Goal: Information Seeking & Learning: Get advice/opinions

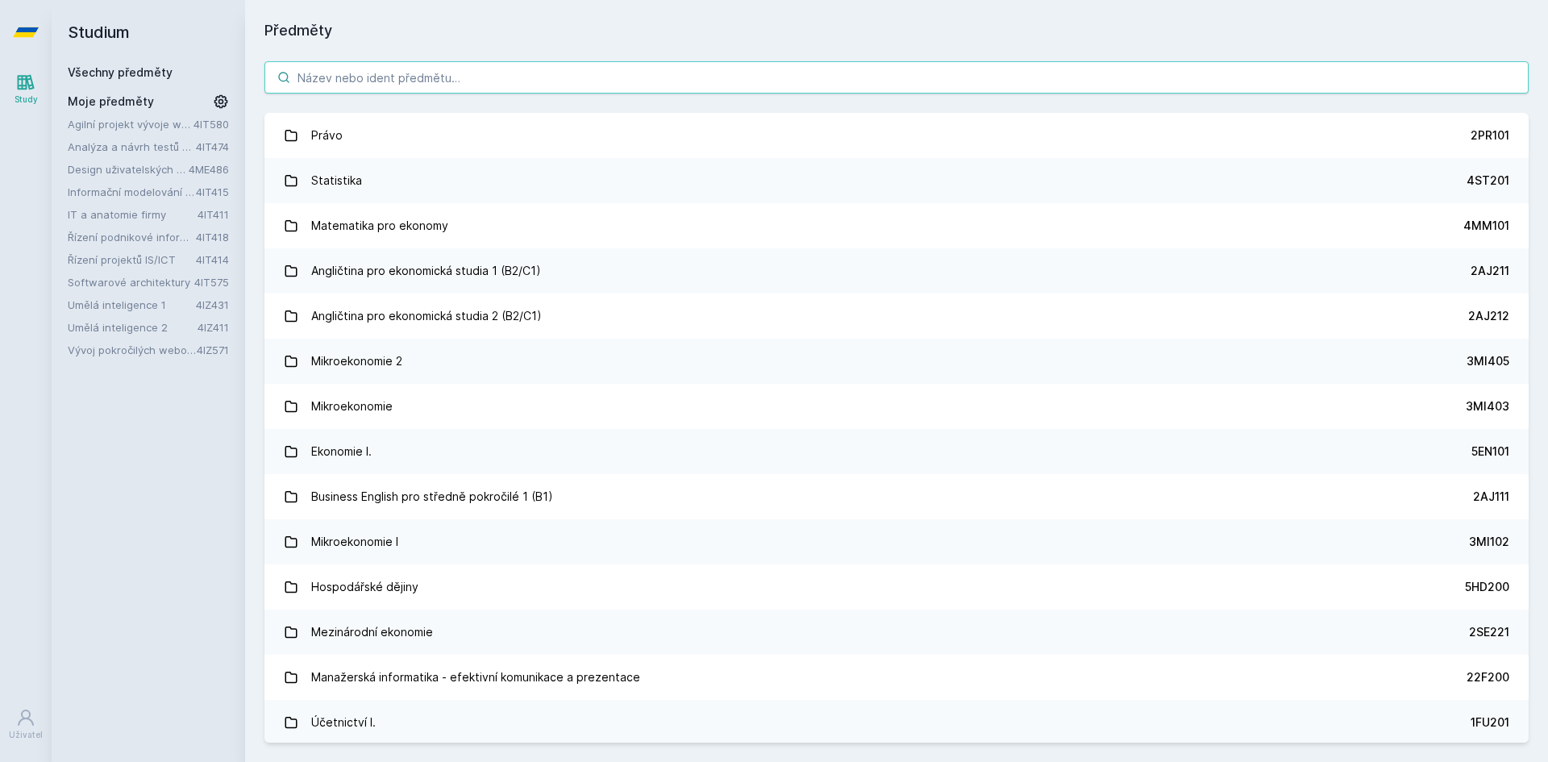
click at [390, 82] on input "search" at bounding box center [896, 77] width 1264 height 32
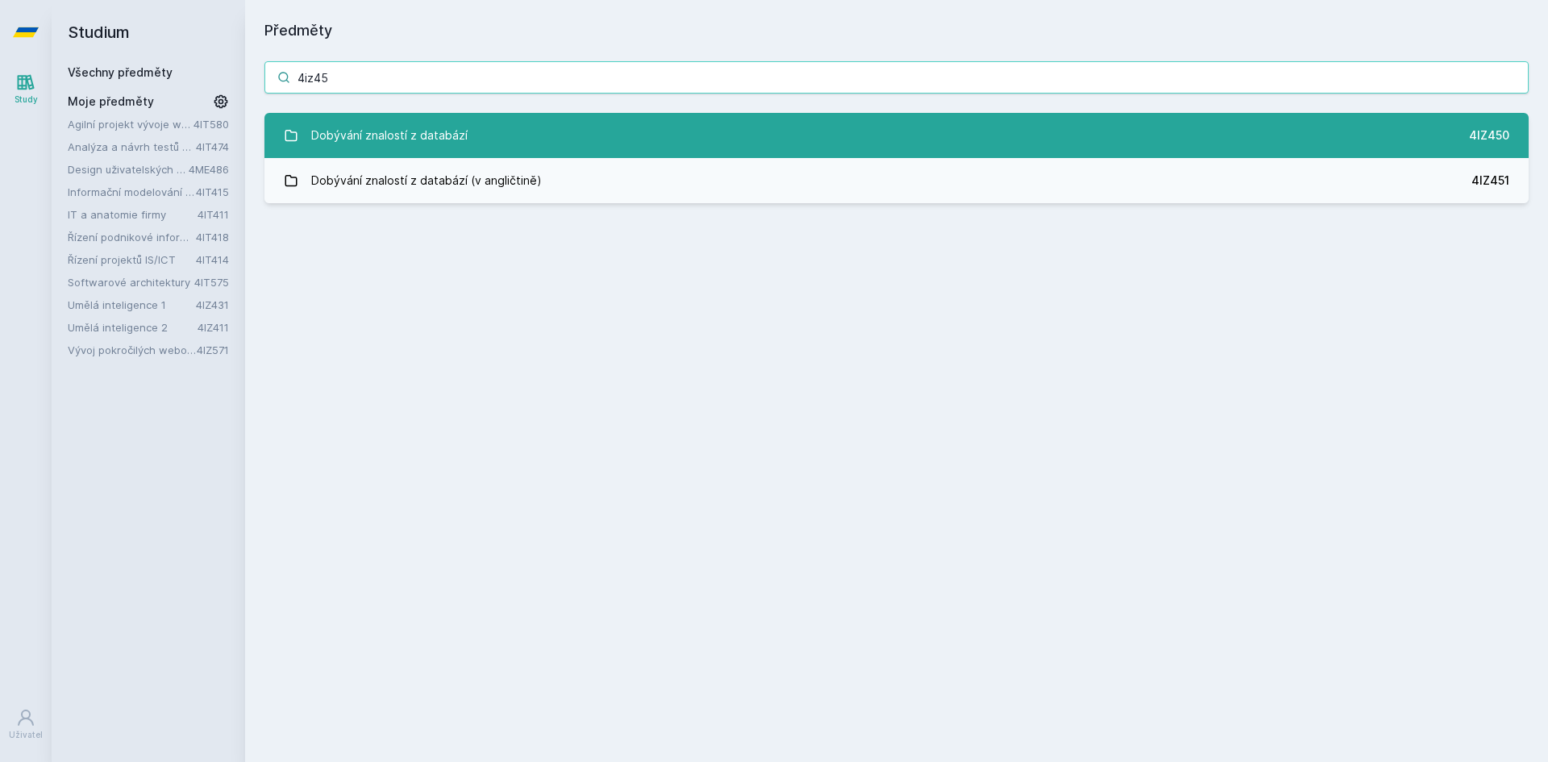
type input "4iz45"
click at [362, 131] on div "Dobývání znalostí z databází" at bounding box center [389, 135] width 156 height 32
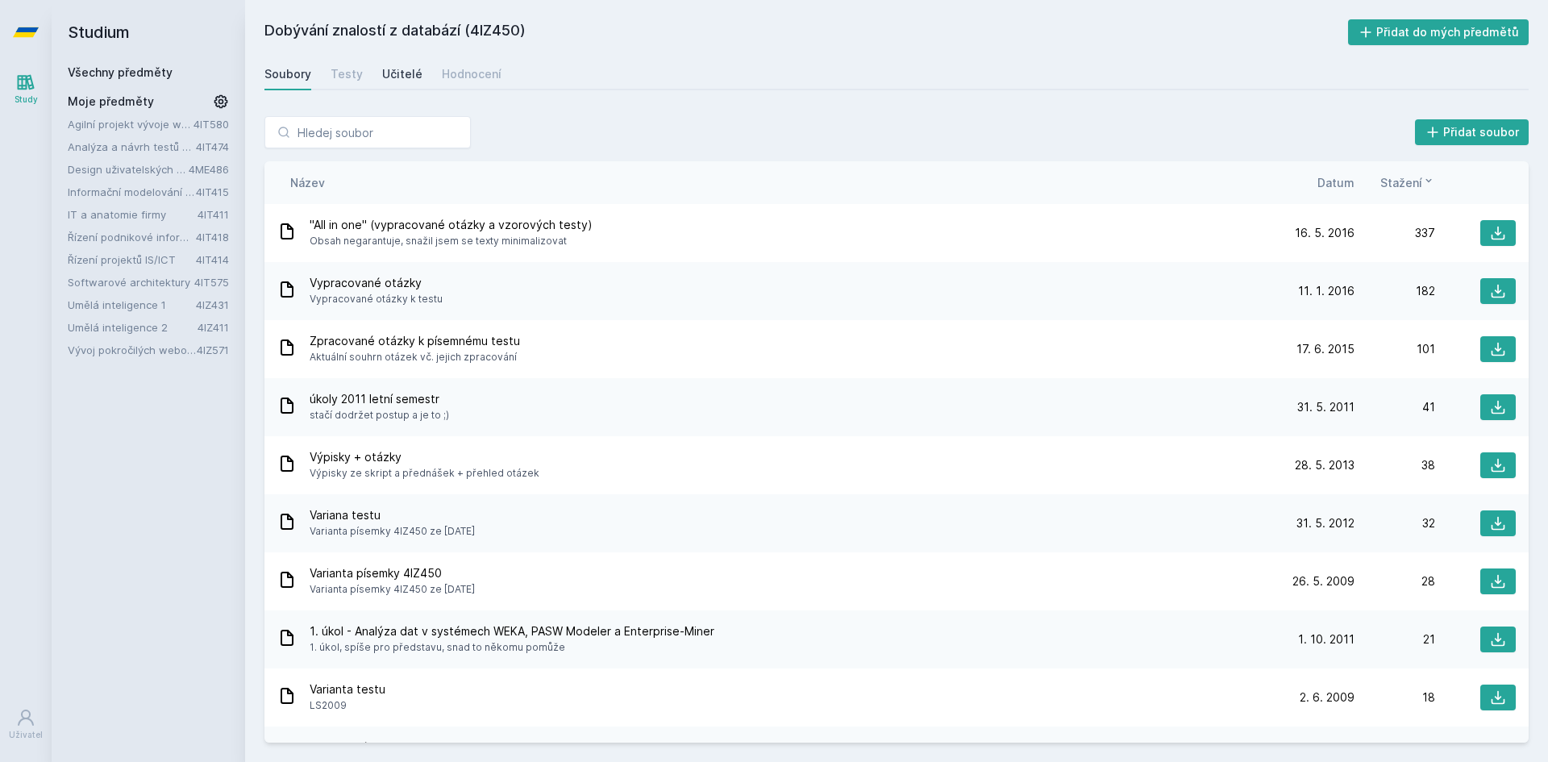
click at [400, 73] on div "Učitelé" at bounding box center [402, 74] width 40 height 16
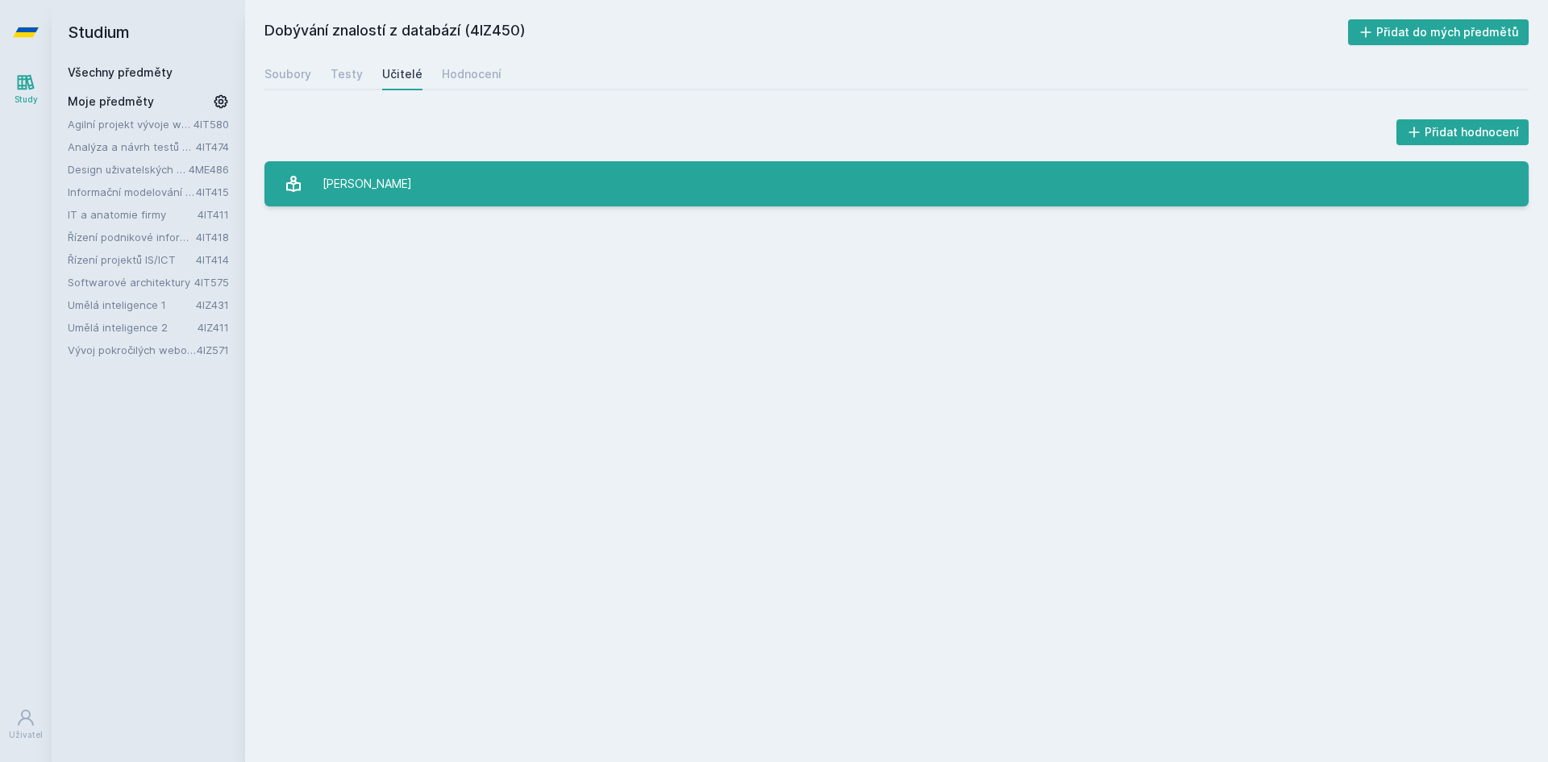
click at [451, 177] on link "[PERSON_NAME]" at bounding box center [896, 183] width 1264 height 45
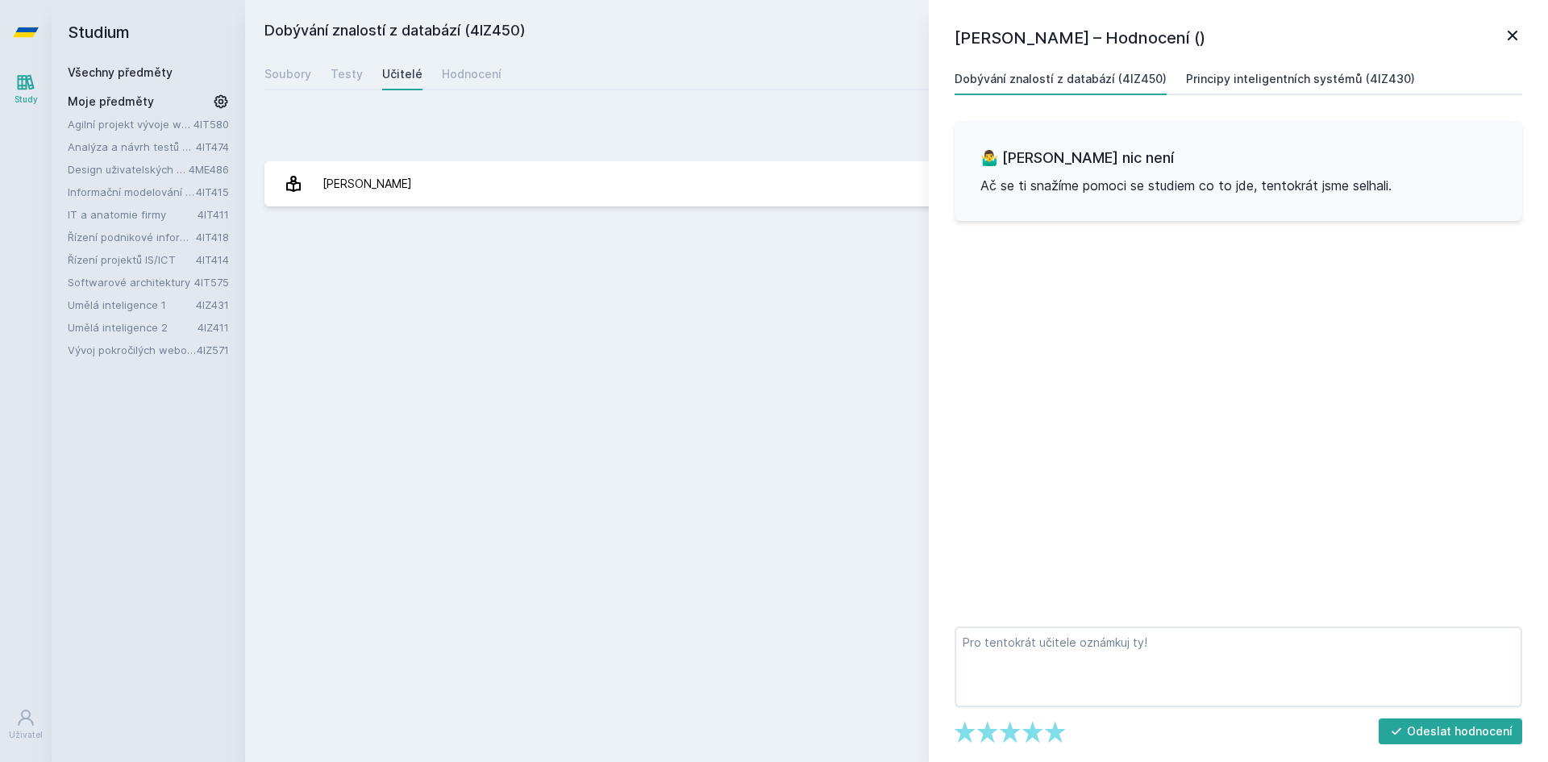
click at [1309, 82] on div "Principy inteligentních systémů (4IZ430)" at bounding box center [1300, 79] width 229 height 16
click at [1511, 37] on icon at bounding box center [1512, 36] width 10 height 10
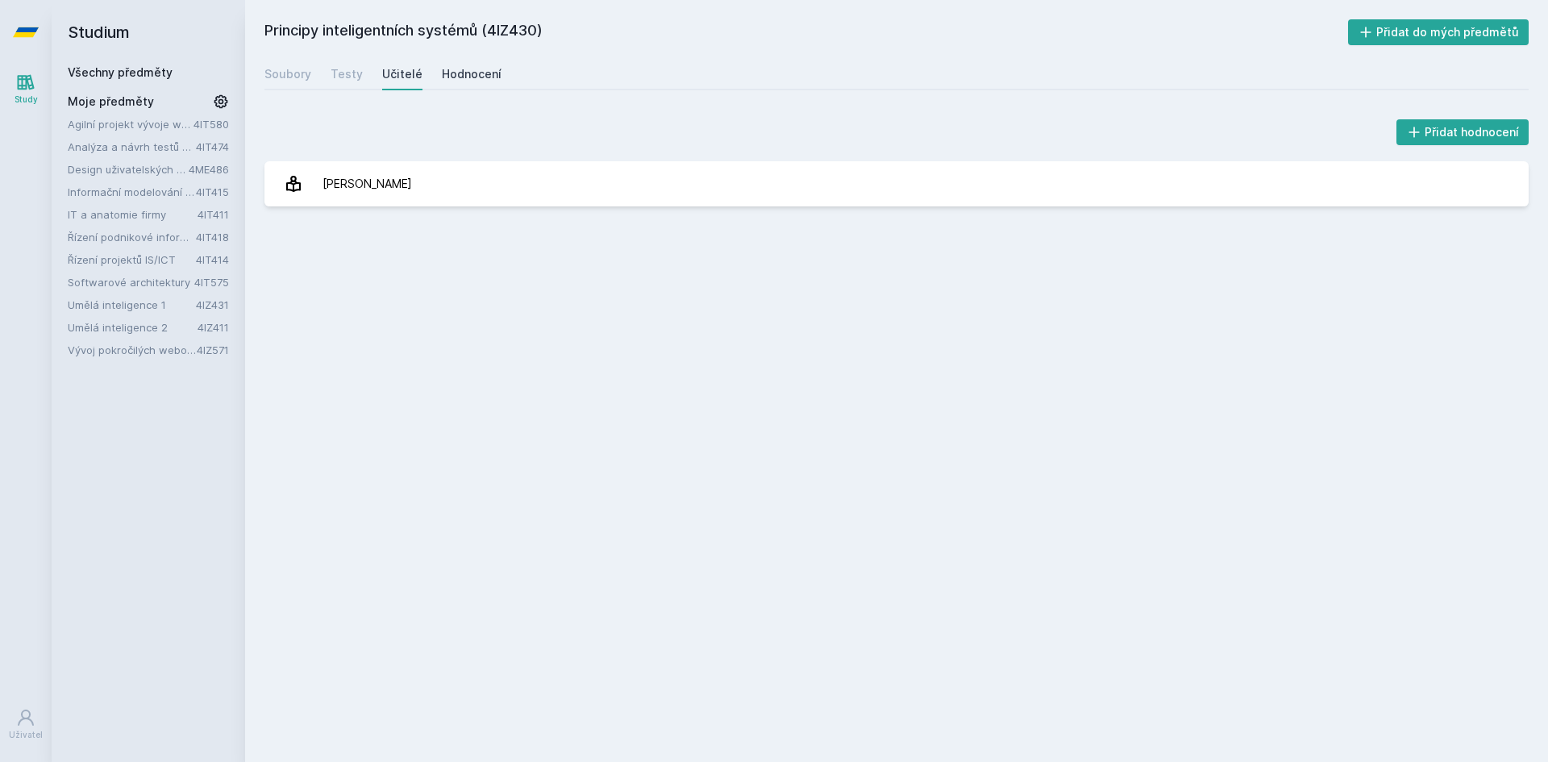
click at [475, 72] on div "Hodnocení" at bounding box center [472, 74] width 60 height 16
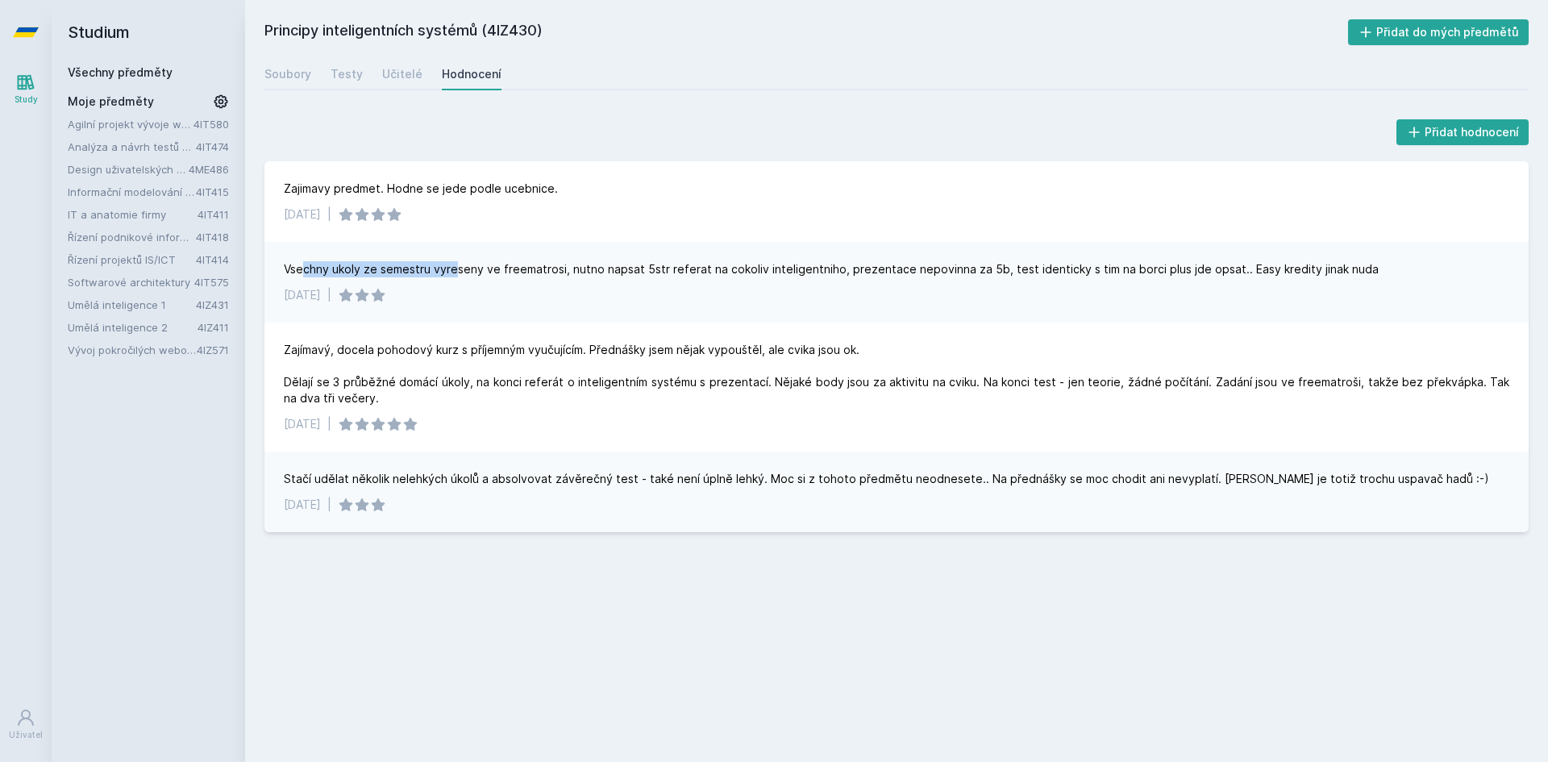
drag, startPoint x: 301, startPoint y: 266, endPoint x: 457, endPoint y: 276, distance: 155.9
click at [456, 276] on div "Vsechny ukoly ze semestru vyreseny ve freematrosi, nutno napsat 5str referat na…" at bounding box center [831, 269] width 1095 height 16
click at [457, 276] on div "Vsechny ukoly ze semestru vyreseny ve freematrosi, nutno napsat 5str referat na…" at bounding box center [831, 269] width 1095 height 16
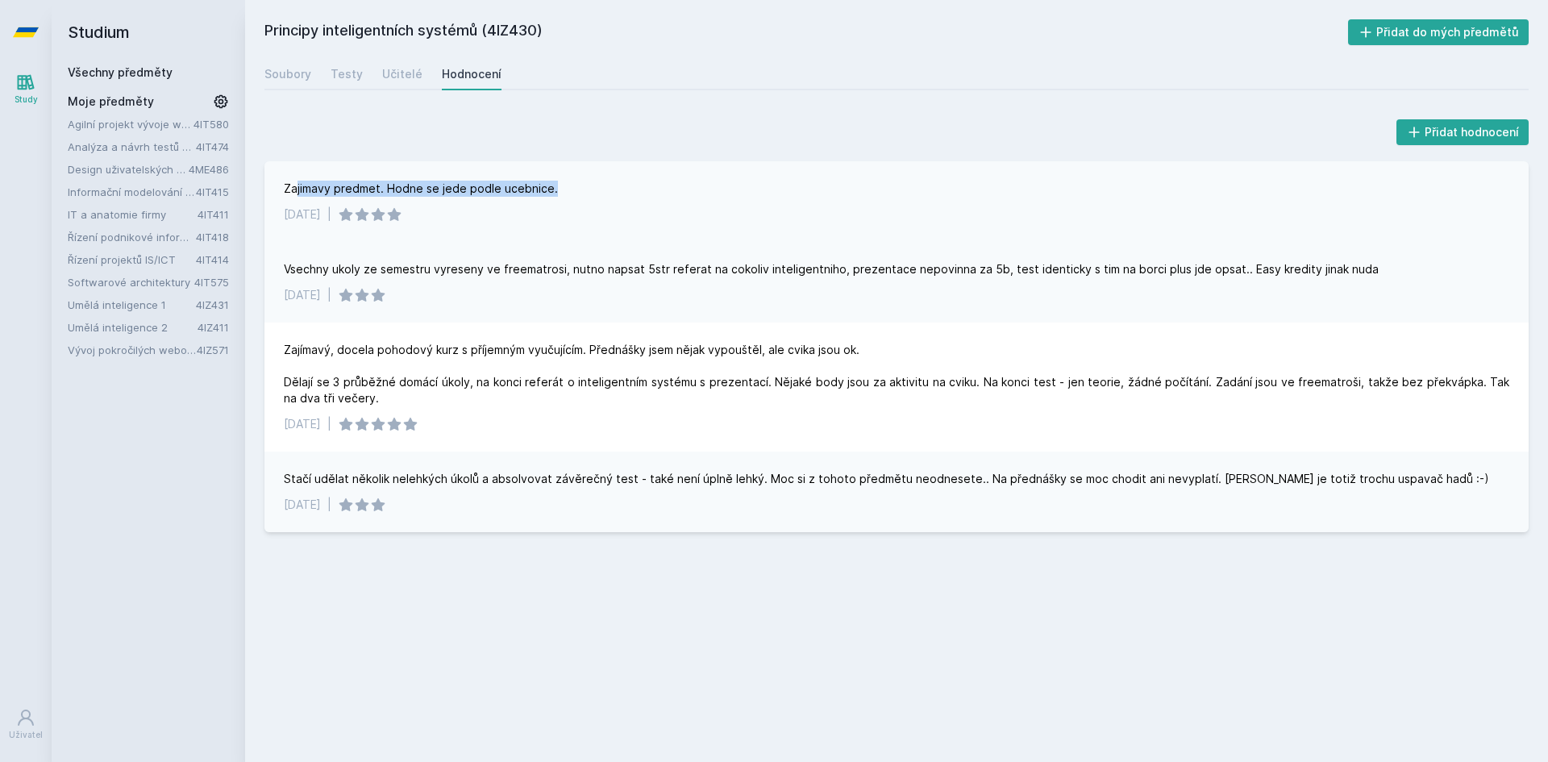
drag, startPoint x: 297, startPoint y: 186, endPoint x: 566, endPoint y: 186, distance: 269.2
click at [566, 186] on div "Zajimavy predmet. Hodne se jede podle ucebnice." at bounding box center [896, 189] width 1225 height 16
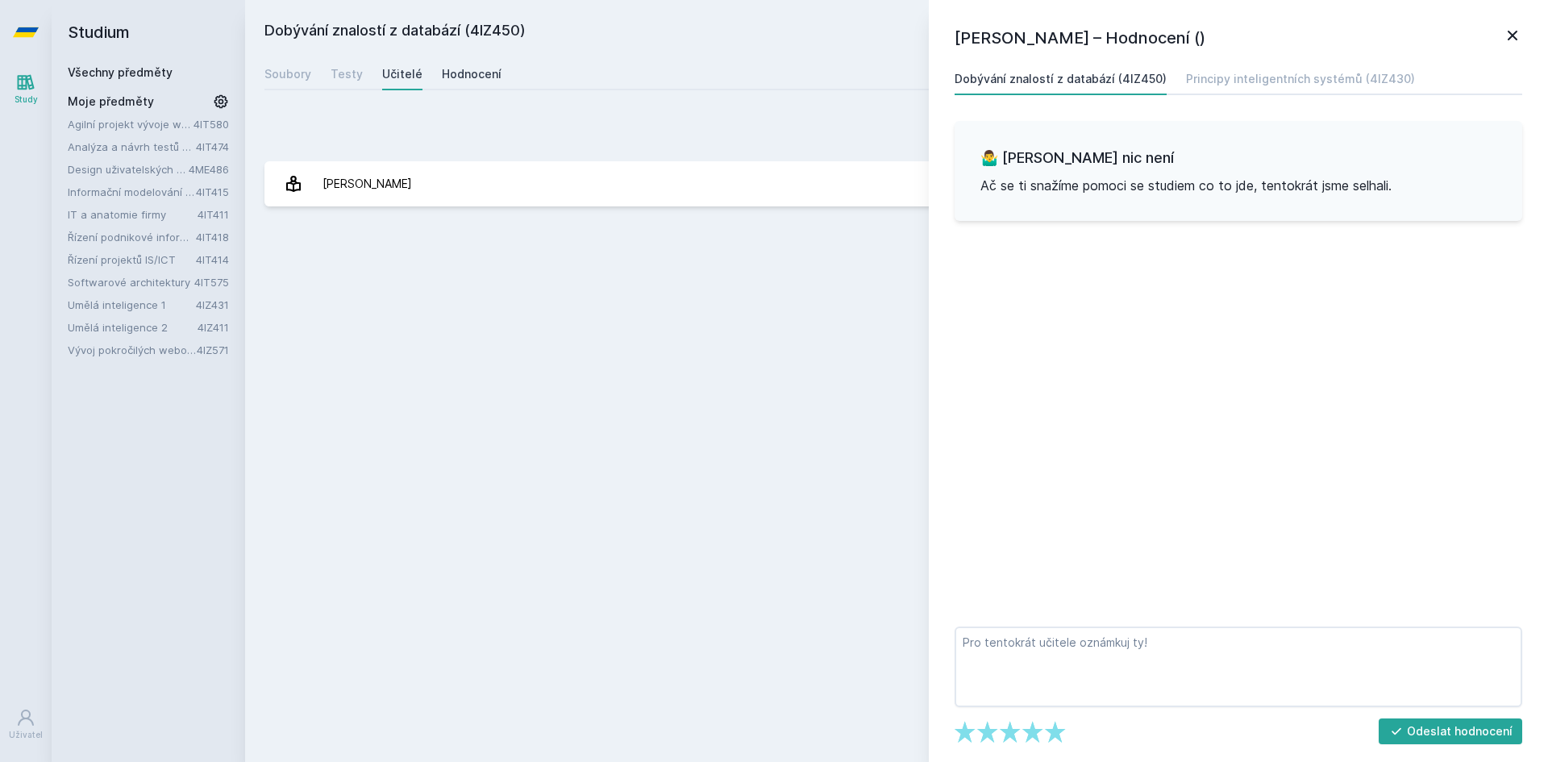
click at [479, 80] on div "Hodnocení" at bounding box center [472, 74] width 60 height 16
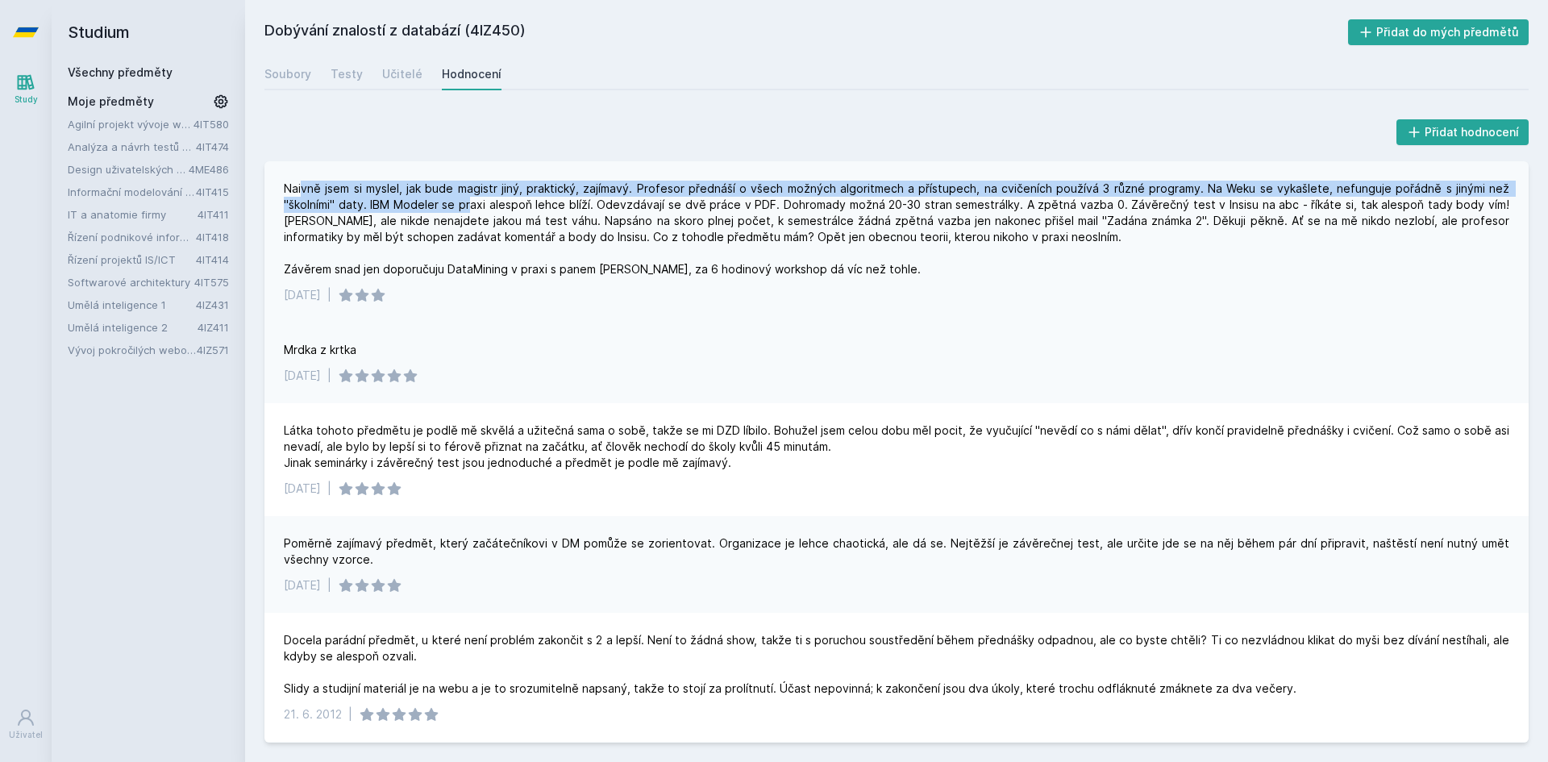
drag, startPoint x: 301, startPoint y: 189, endPoint x: 471, endPoint y: 197, distance: 169.5
click at [471, 197] on div "Naivně jsem si myslel, jak bude magistr jiný, praktický, zajímavý. Profesor pře…" at bounding box center [896, 229] width 1225 height 97
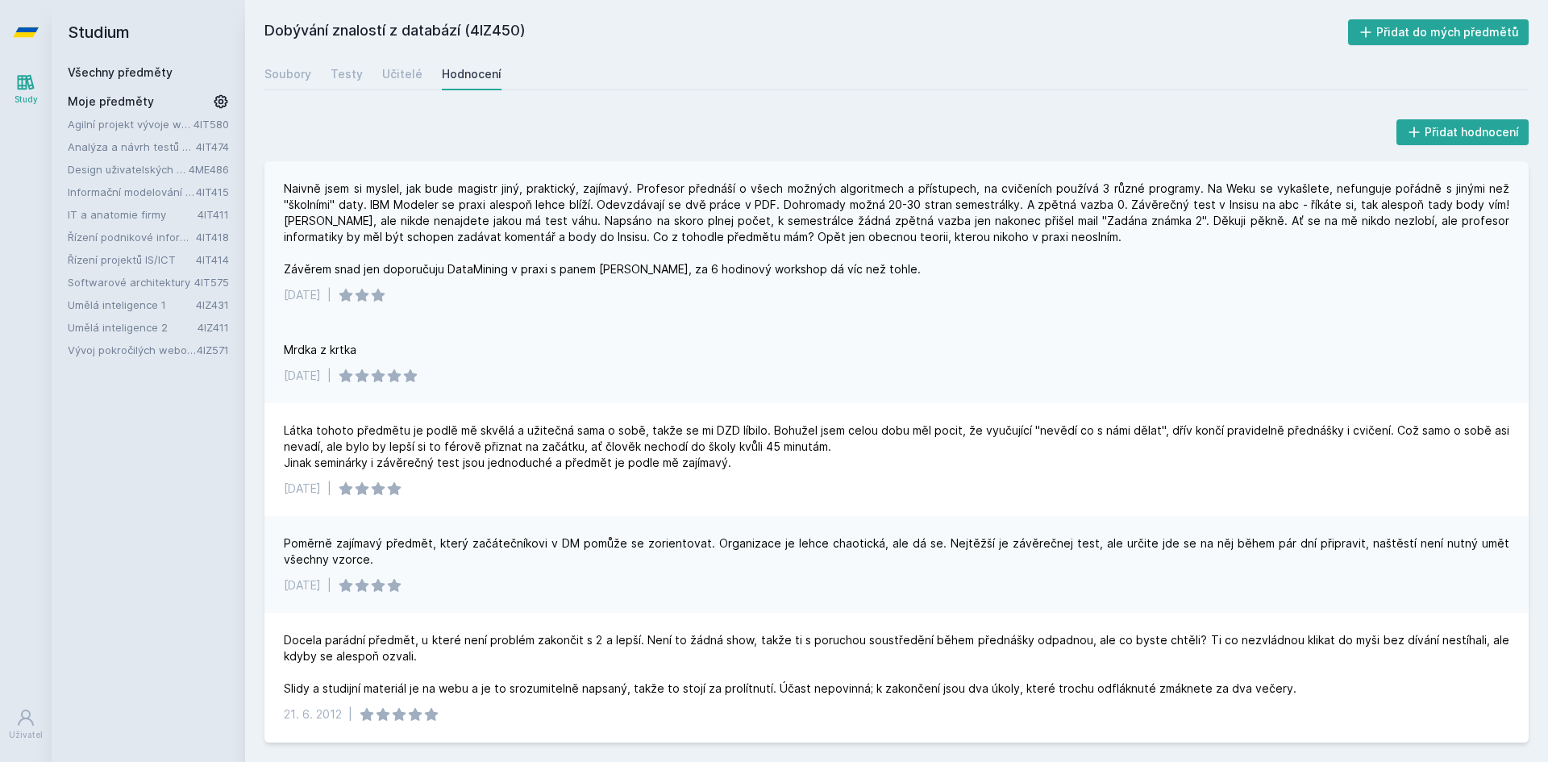
click at [459, 223] on div "Naivně jsem si myslel, jak bude magistr jiný, praktický, zajímavý. Profesor pře…" at bounding box center [896, 229] width 1225 height 97
drag, startPoint x: 581, startPoint y: 214, endPoint x: 775, endPoint y: 222, distance: 193.6
click at [775, 222] on div "Naivně jsem si myslel, jak bude magistr jiný, praktický, zajímavý. Profesor pře…" at bounding box center [896, 229] width 1225 height 97
drag, startPoint x: 711, startPoint y: 222, endPoint x: 807, endPoint y: 222, distance: 95.9
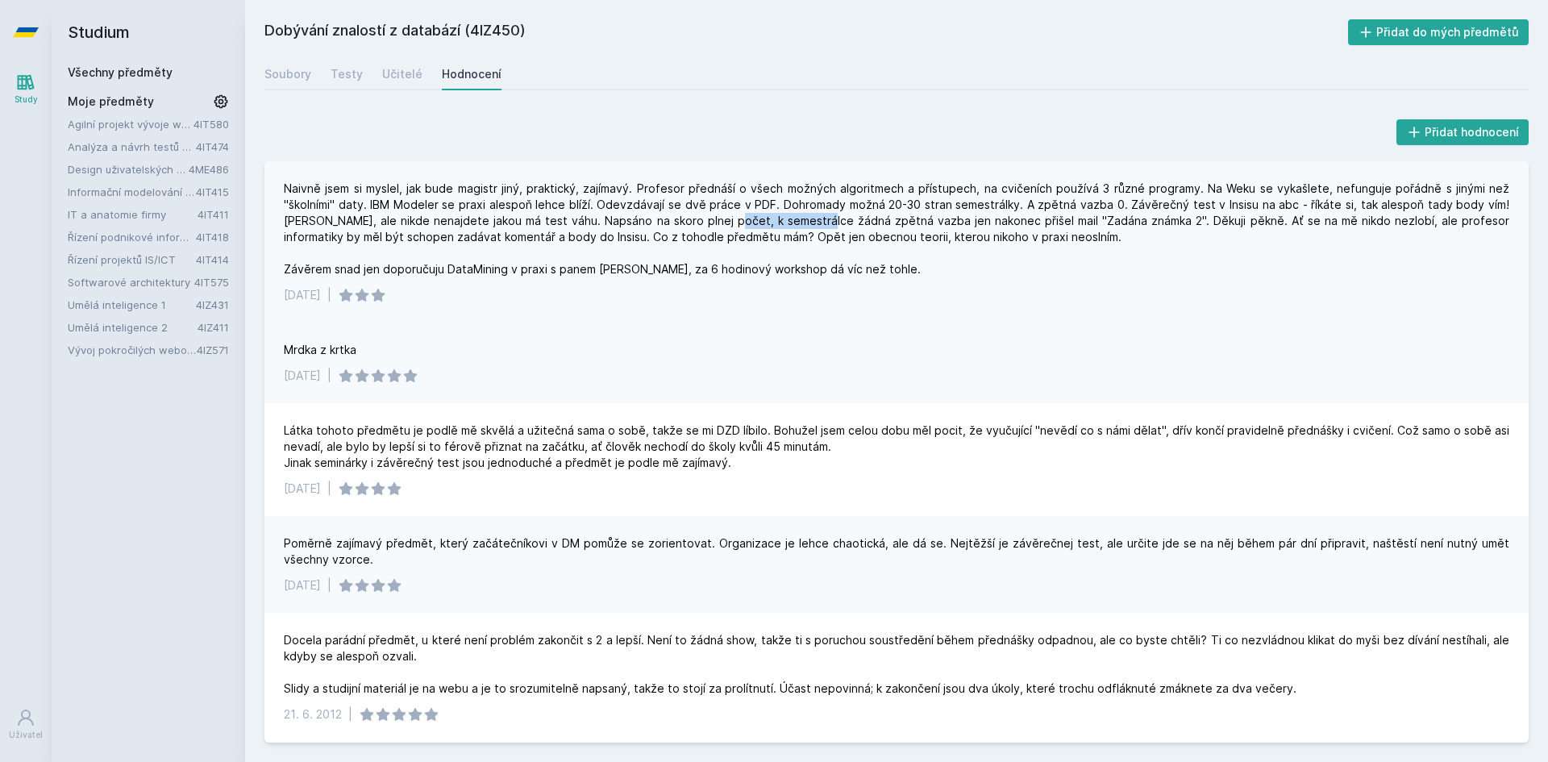
click at [807, 222] on div "Naivně jsem si myslel, jak bude magistr jiný, praktický, zajímavý. Profesor pře…" at bounding box center [896, 229] width 1225 height 97
click at [123, 301] on link "Umělá inteligence 1" at bounding box center [132, 305] width 128 height 16
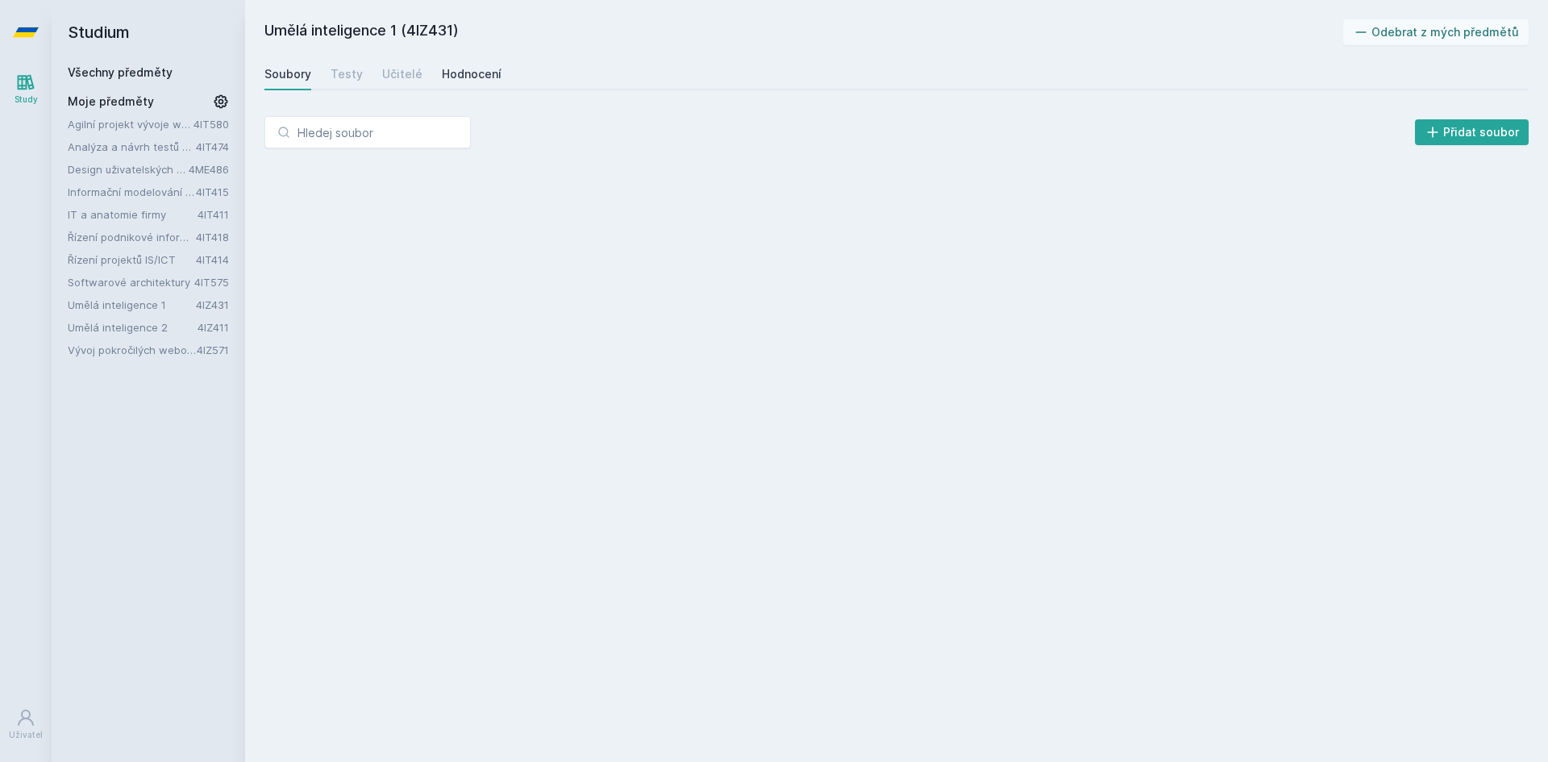
click at [489, 72] on div "Hodnocení" at bounding box center [472, 74] width 60 height 16
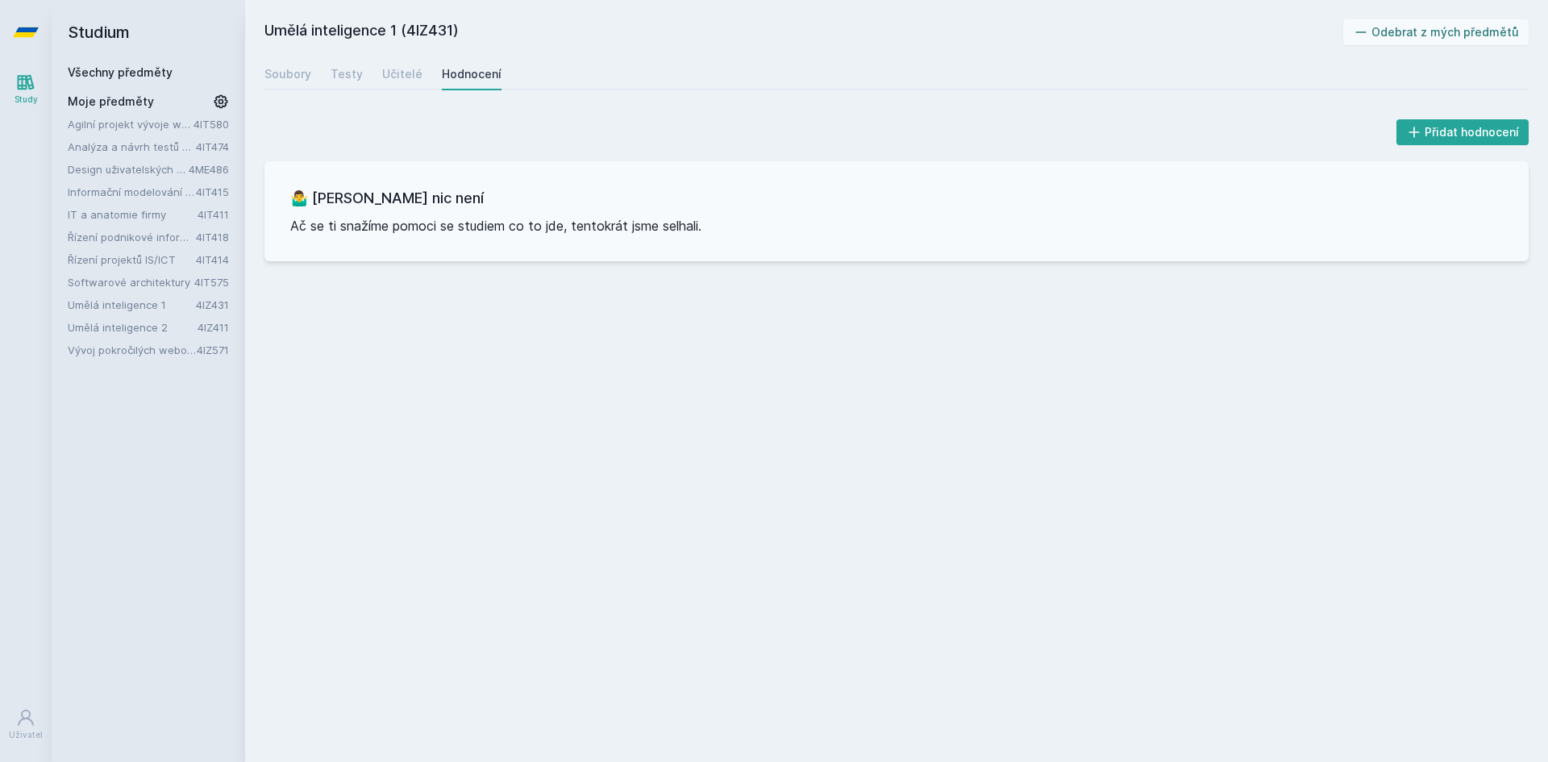
click at [137, 328] on link "Umělá inteligence 2" at bounding box center [133, 327] width 130 height 16
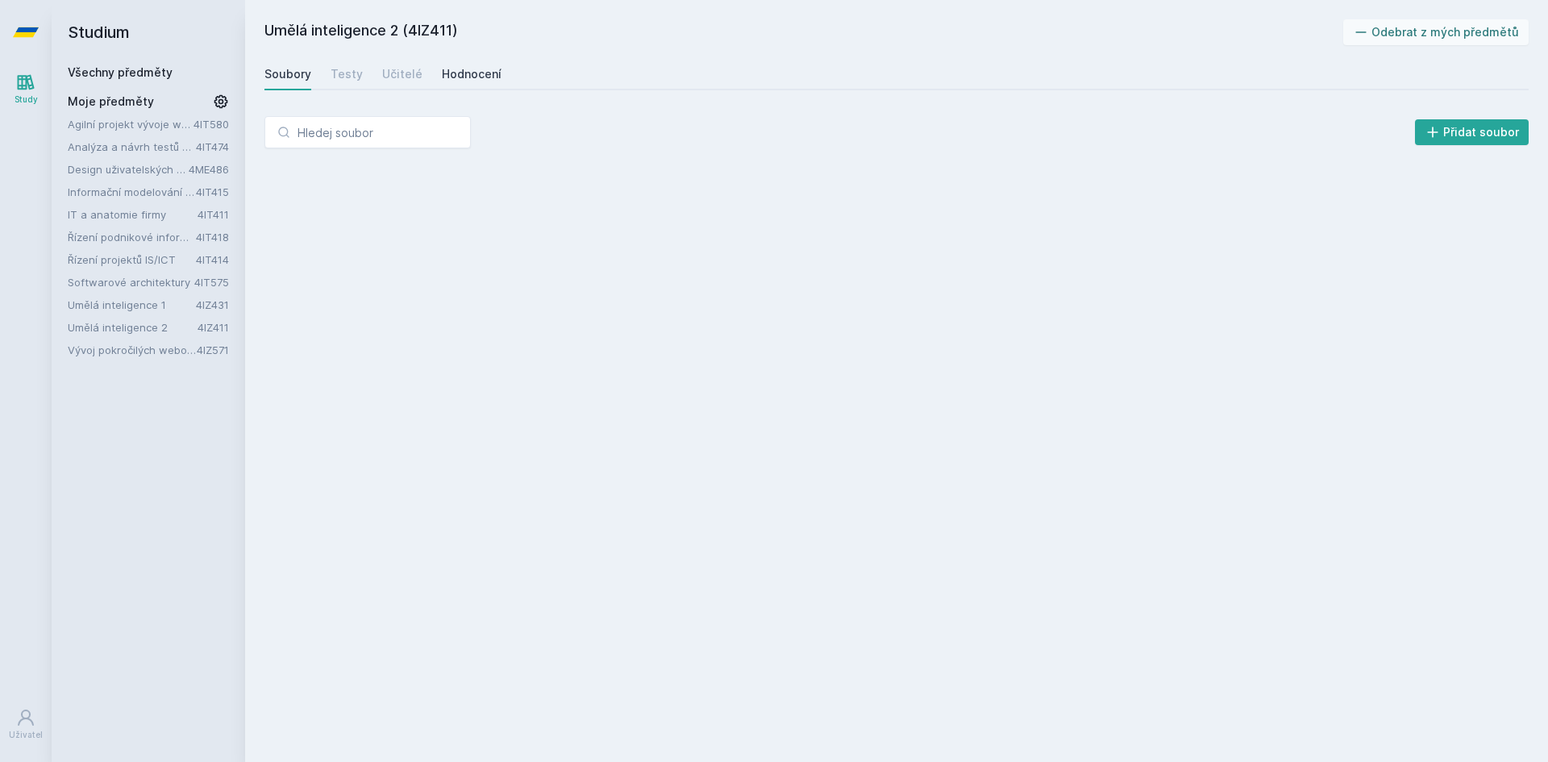
click at [473, 72] on div "Hodnocení" at bounding box center [472, 74] width 60 height 16
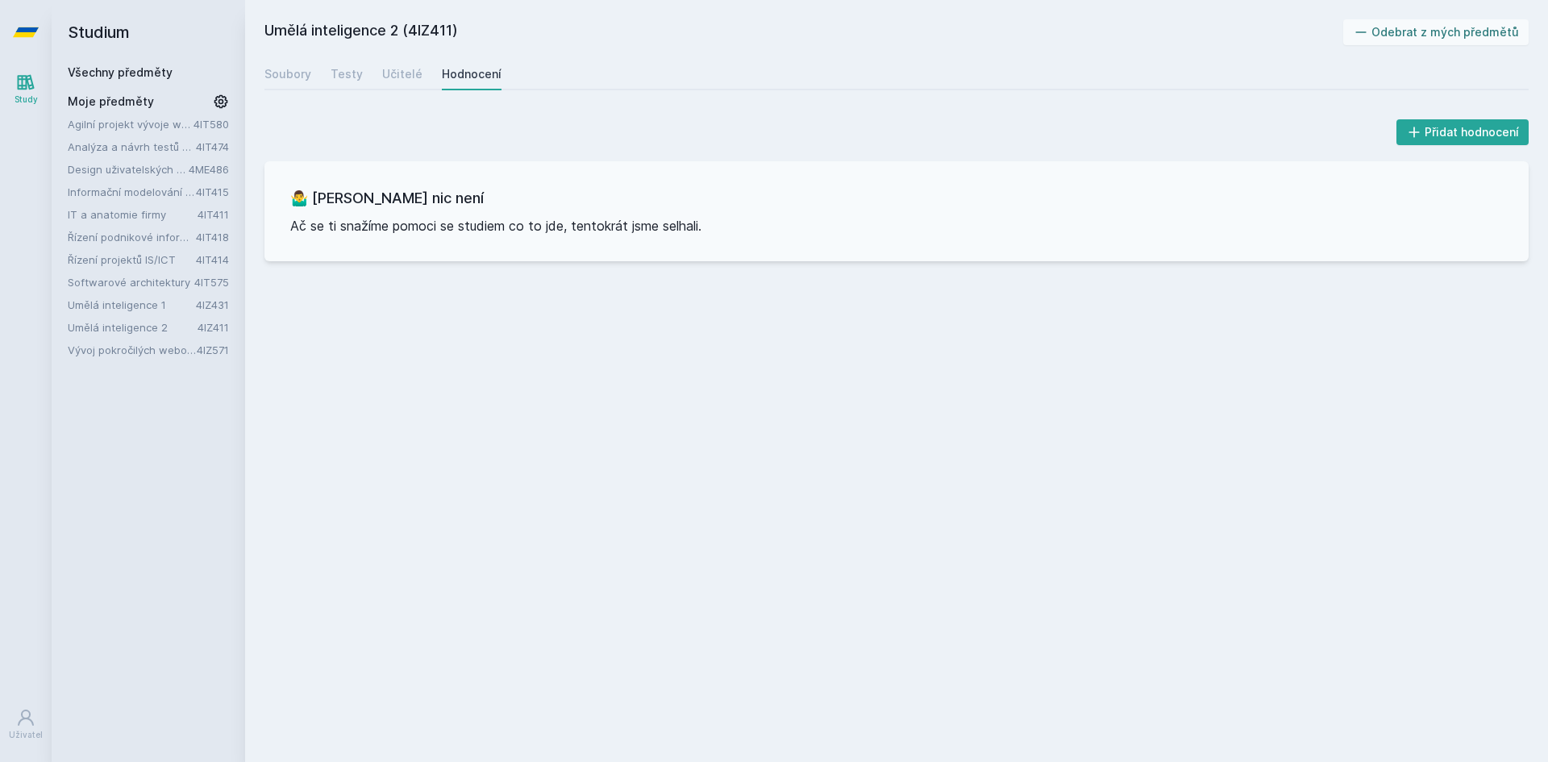
click at [106, 66] on link "Všechny předměty" at bounding box center [120, 72] width 105 height 14
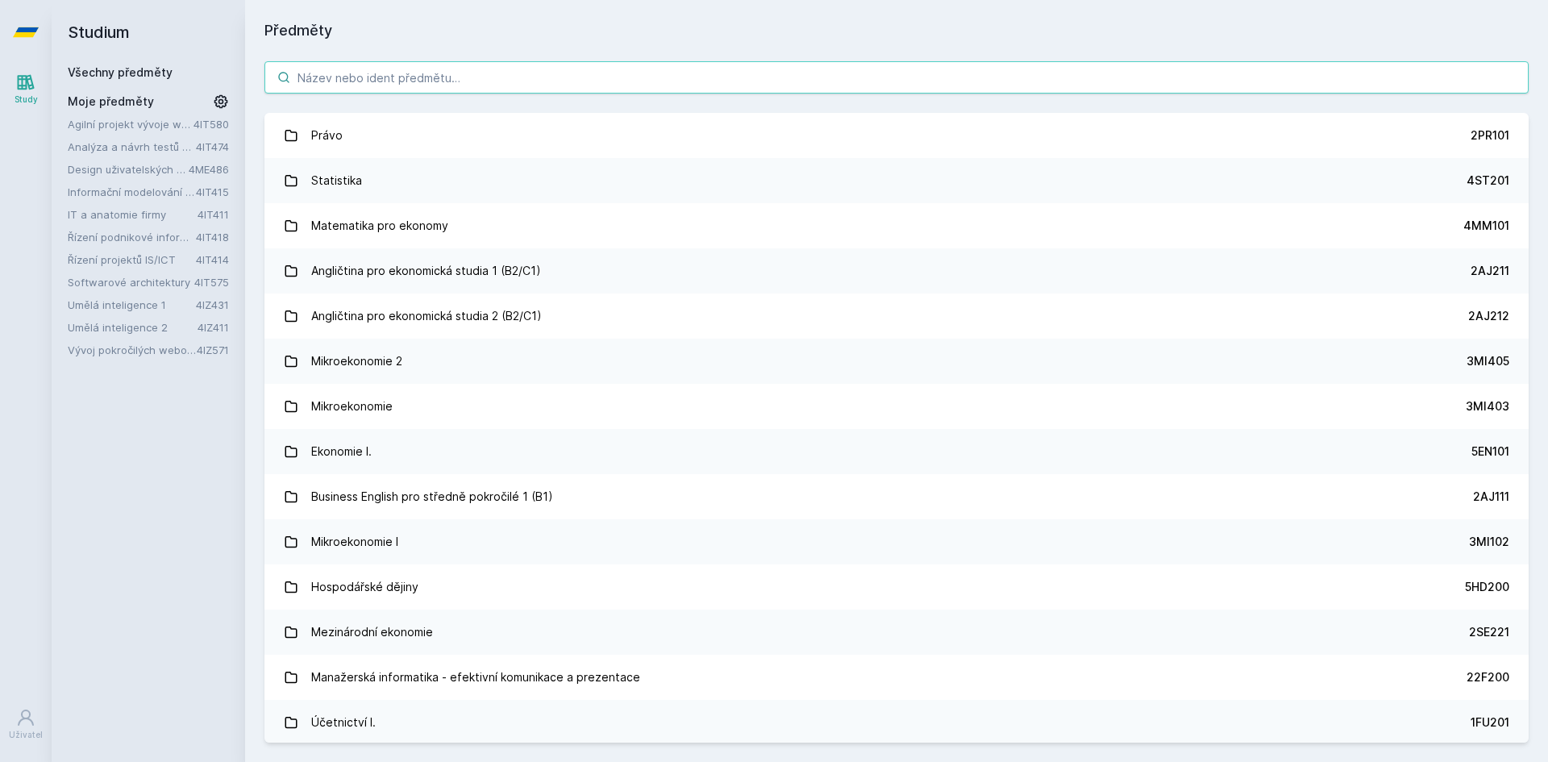
click at [410, 89] on input "search" at bounding box center [896, 77] width 1264 height 32
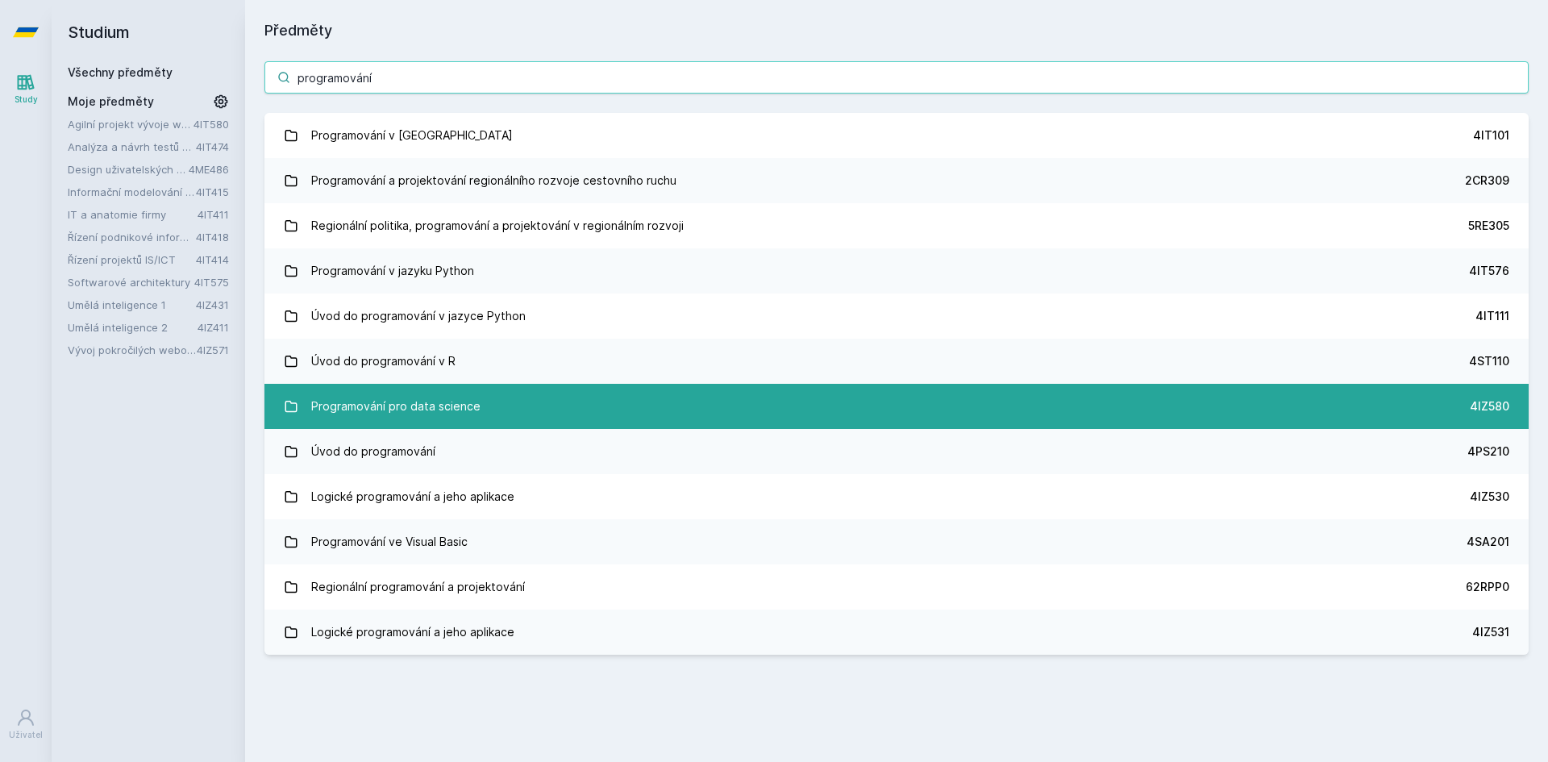
type input "programování"
click at [500, 417] on link "Programování pro data science 4IZ580" at bounding box center [896, 406] width 1264 height 45
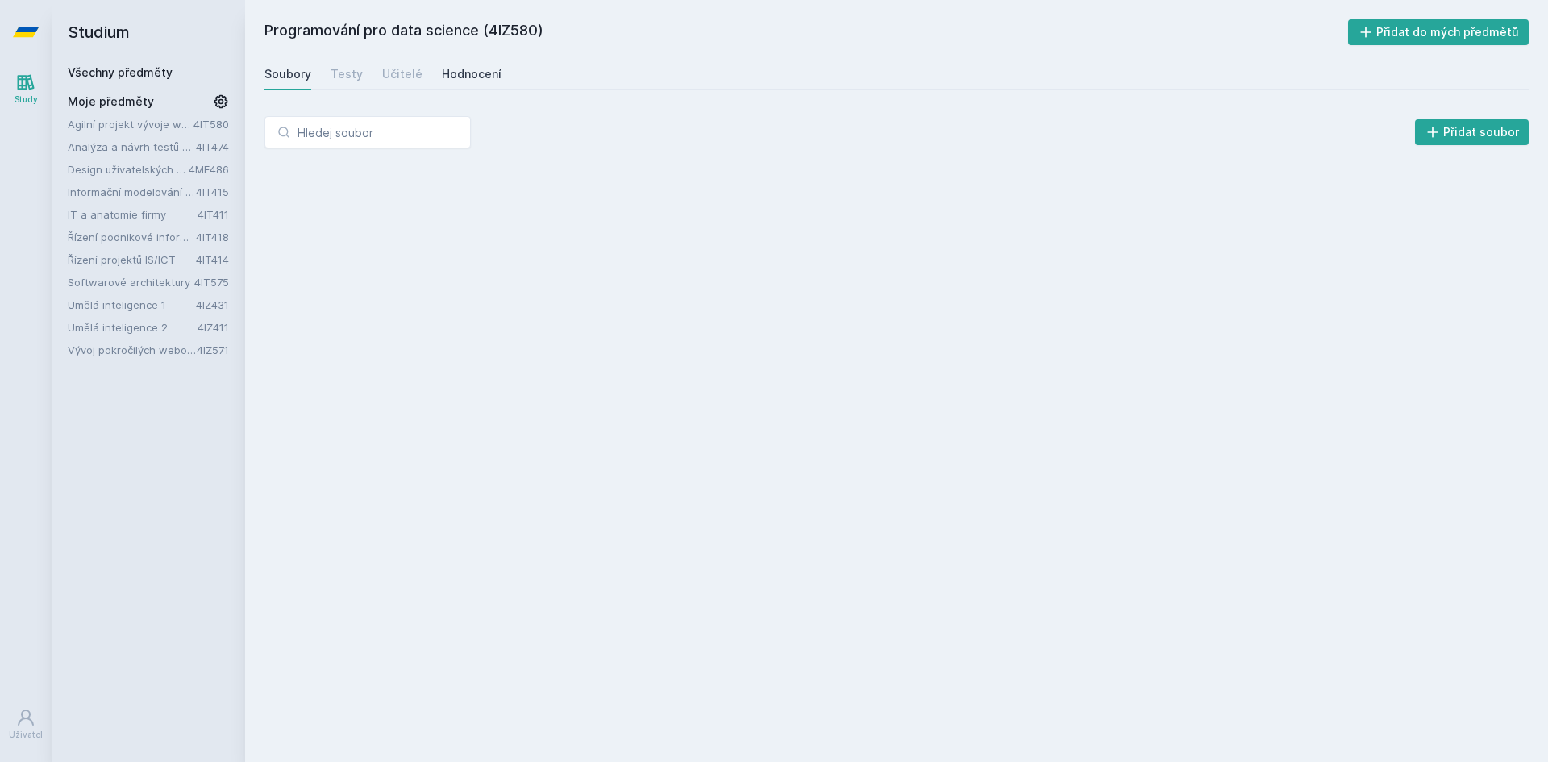
click at [483, 71] on div "Hodnocení" at bounding box center [472, 74] width 60 height 16
